Goal: Obtain resource: Download file/media

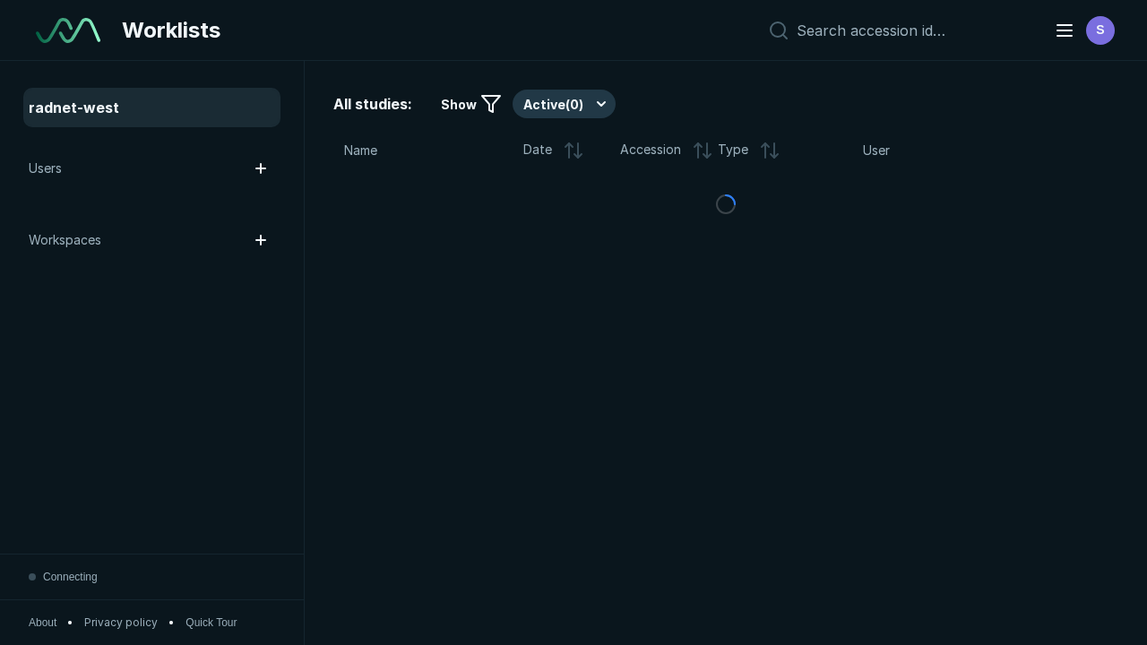
scroll to position [4892, 7462]
